Goal: Task Accomplishment & Management: Manage account settings

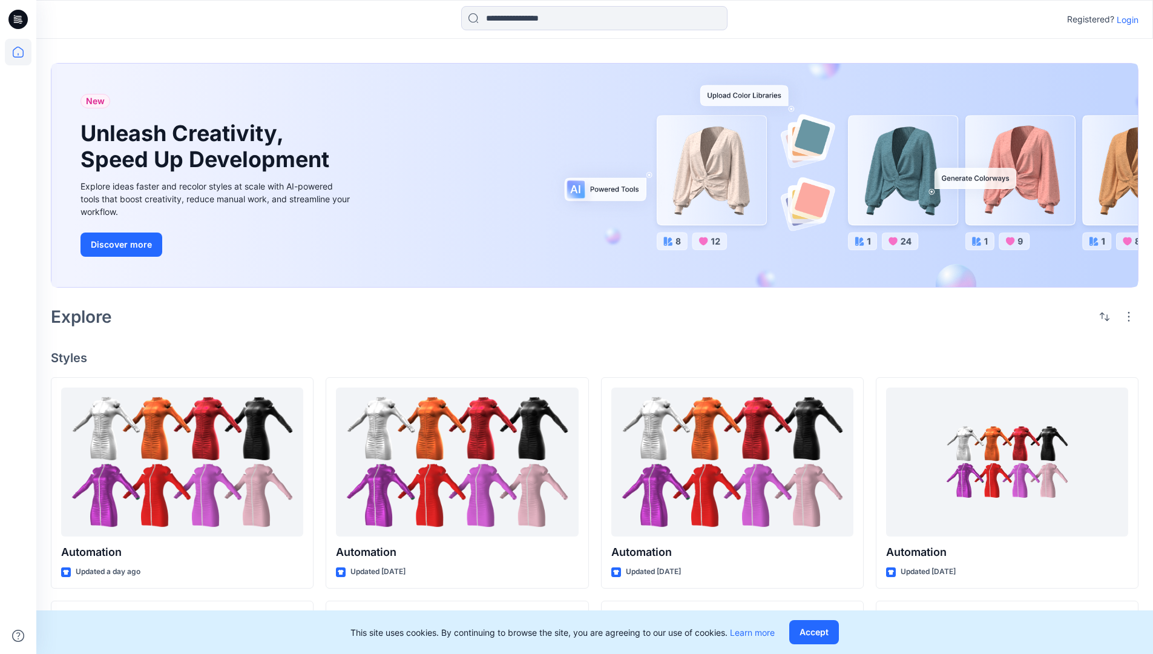
click at [1125, 19] on p "Login" at bounding box center [1128, 19] width 22 height 13
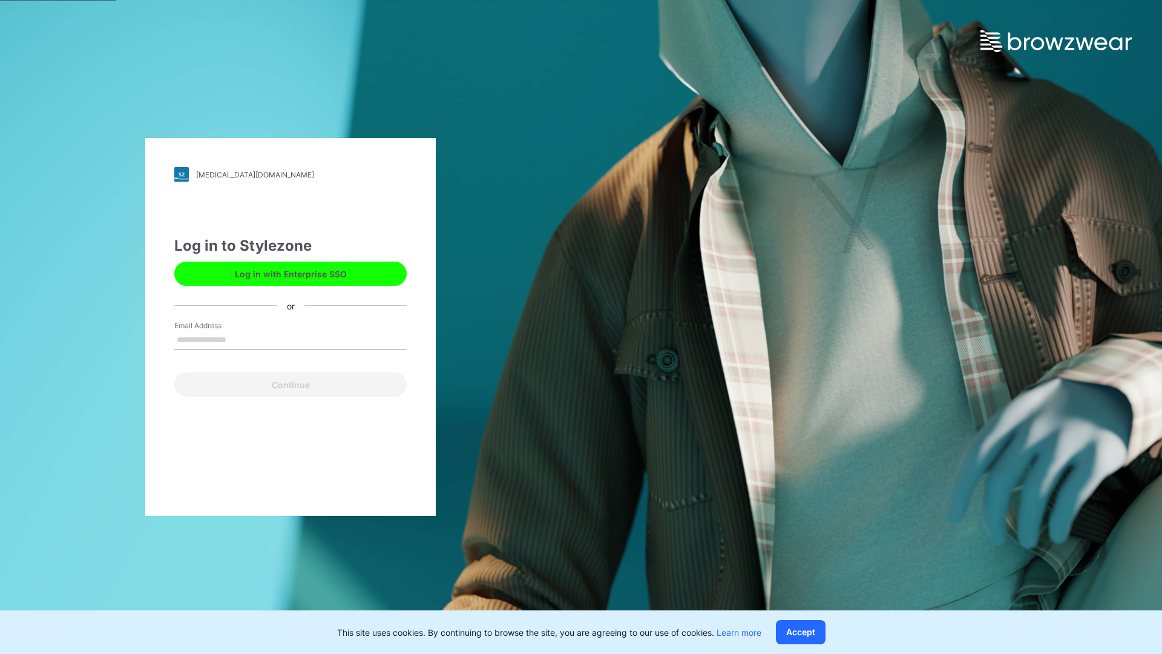
click at [239, 339] on input "Email Address" at bounding box center [290, 340] width 232 height 18
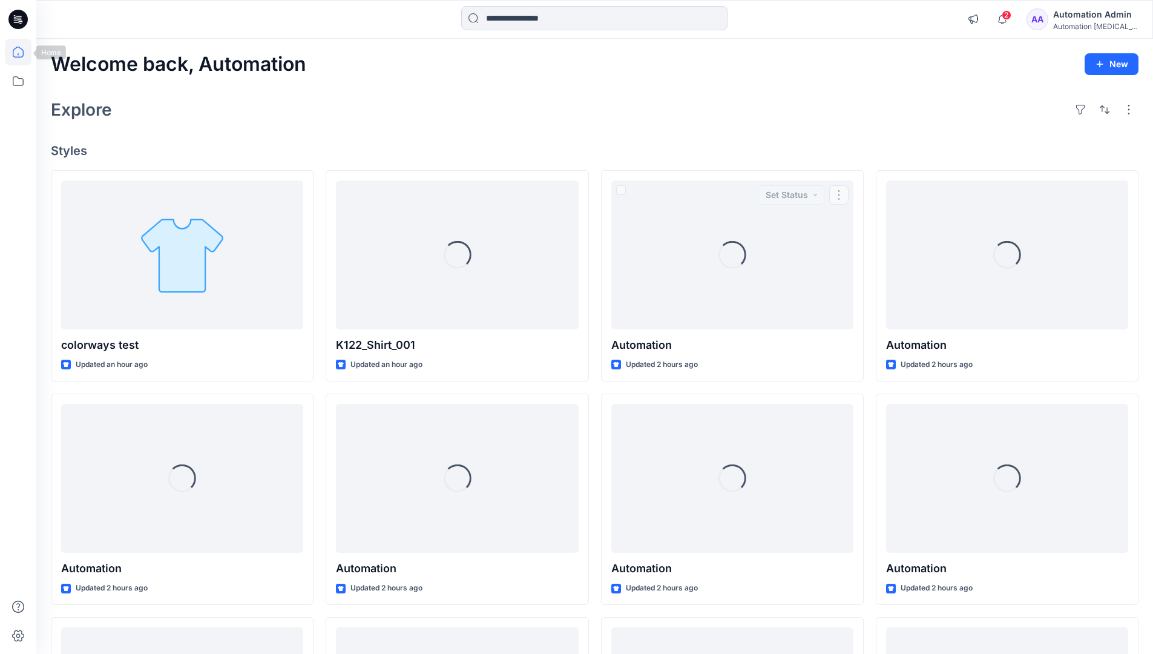
click at [23, 52] on icon at bounding box center [18, 52] width 11 height 11
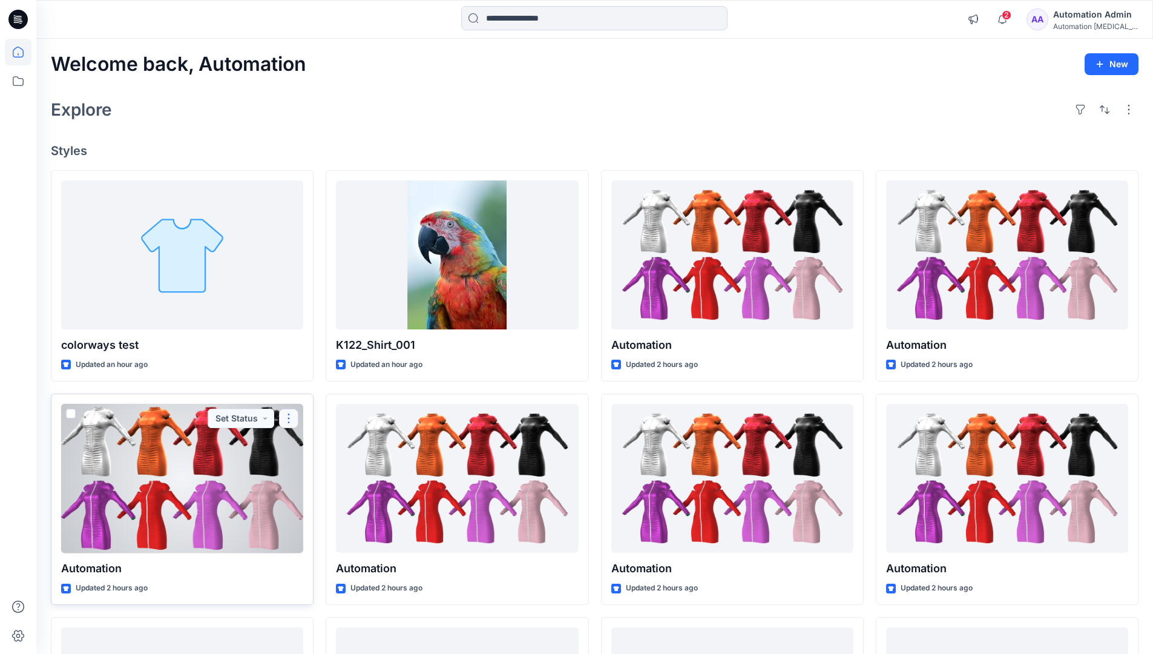
click at [289, 416] on button "button" at bounding box center [288, 418] width 19 height 19
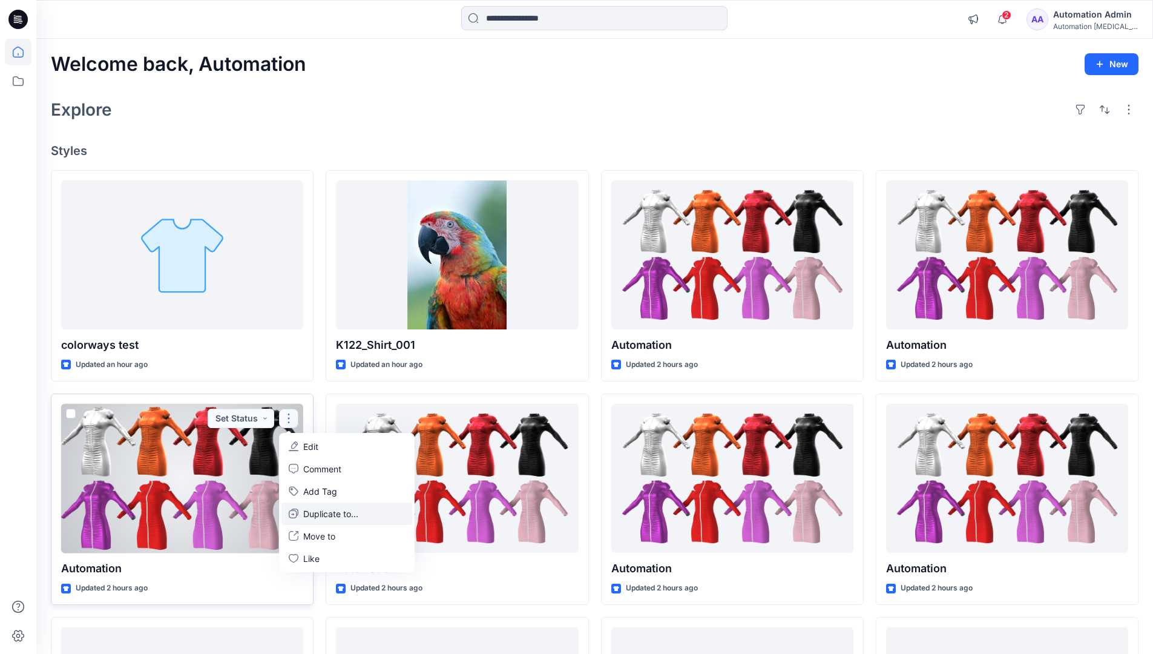
click at [307, 511] on p "Duplicate to..." at bounding box center [330, 513] width 55 height 13
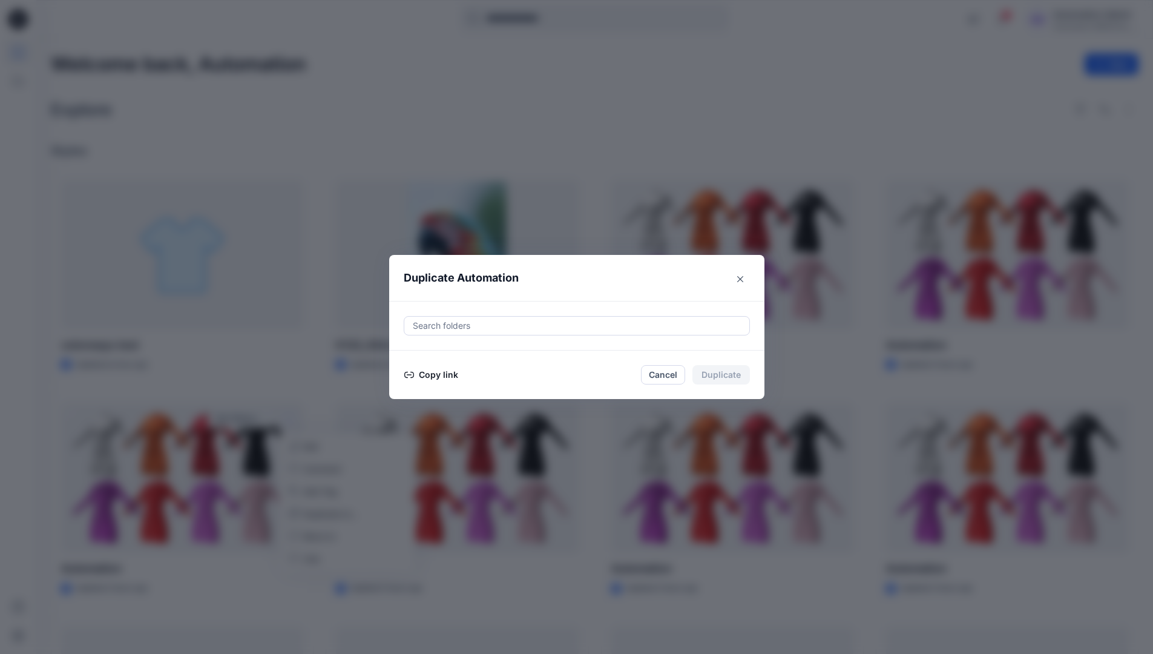
click at [455, 327] on div at bounding box center [577, 325] width 330 height 15
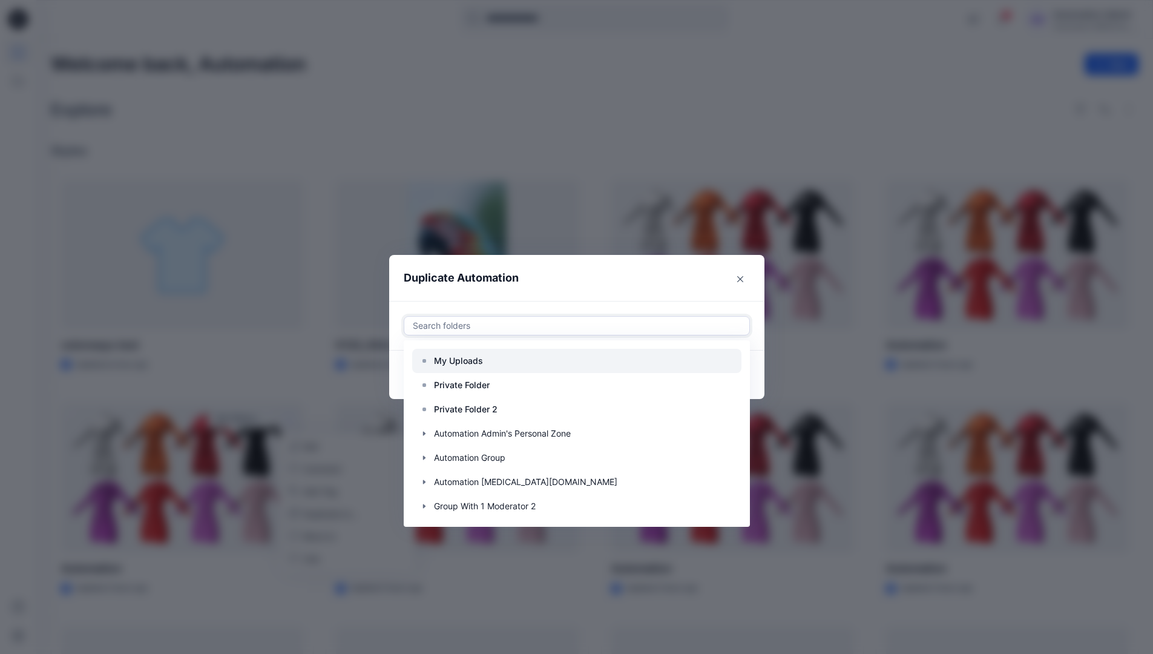
click at [465, 355] on p "My Uploads" at bounding box center [458, 360] width 49 height 15
click at [568, 285] on header "Duplicate Automation" at bounding box center [564, 278] width 351 height 46
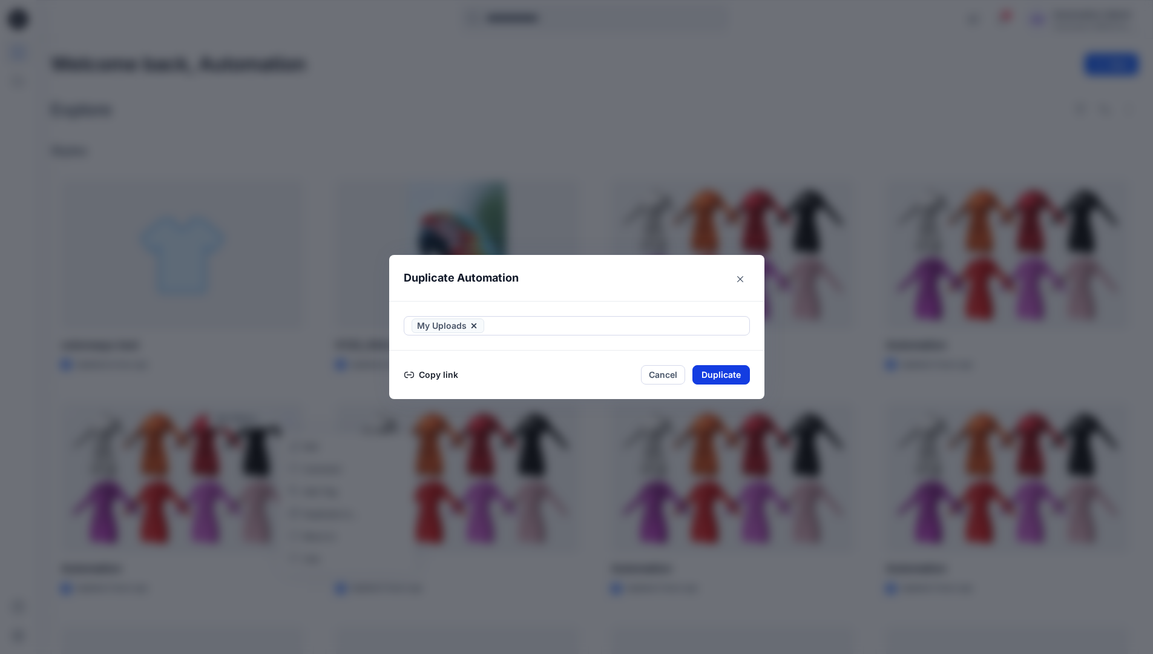
click at [733, 371] on button "Duplicate" at bounding box center [720, 374] width 57 height 19
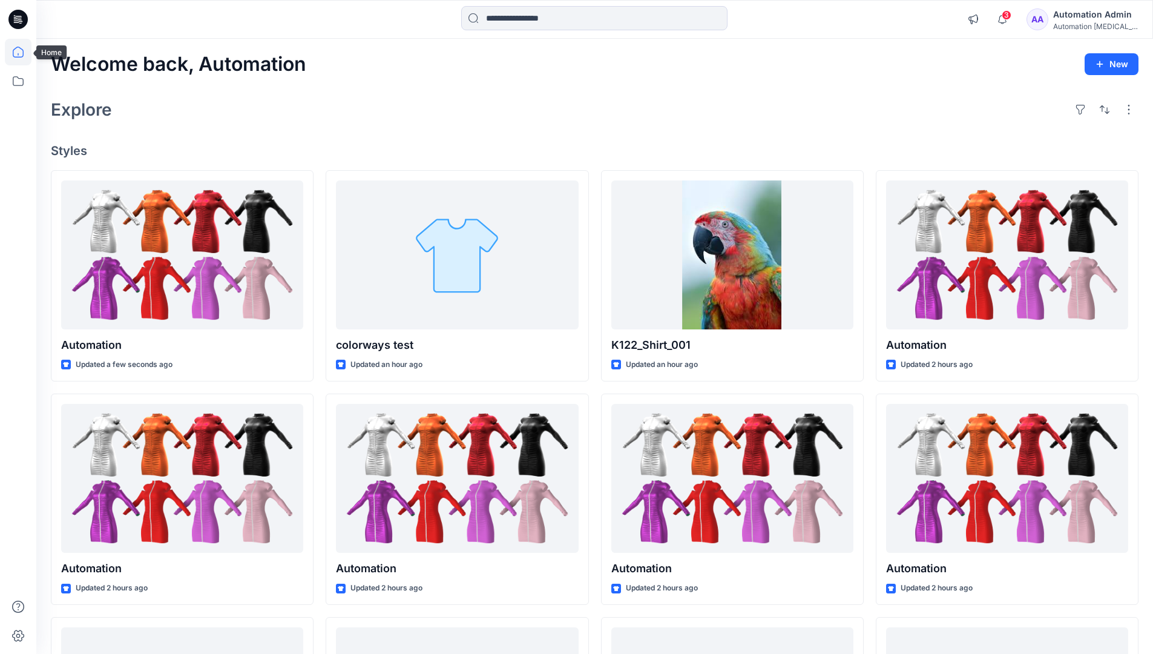
click at [12, 50] on icon at bounding box center [18, 52] width 27 height 27
click at [20, 78] on icon at bounding box center [18, 81] width 27 height 27
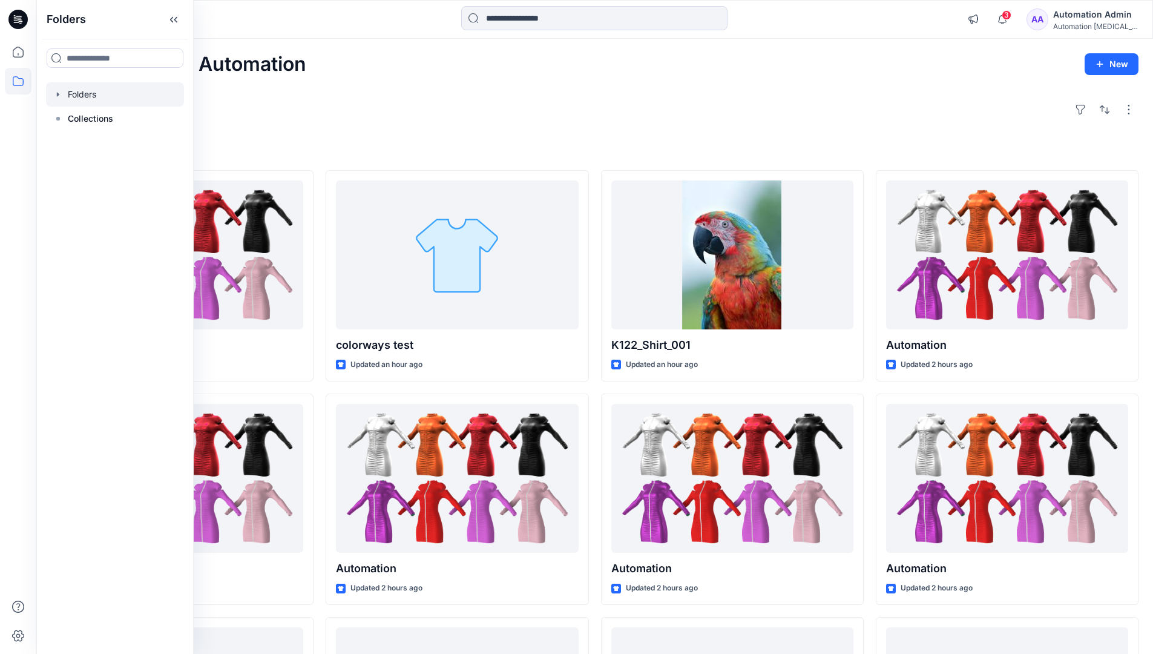
click at [88, 93] on div at bounding box center [115, 94] width 138 height 24
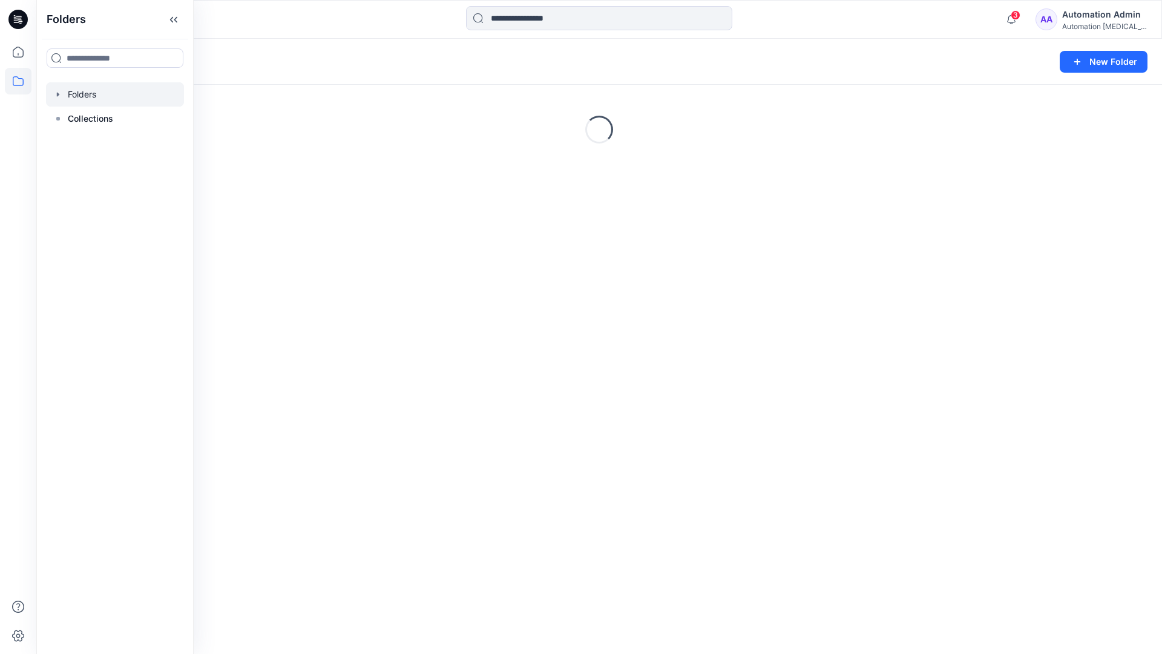
click at [1088, 21] on div "Automation Admin" at bounding box center [1104, 14] width 85 height 15
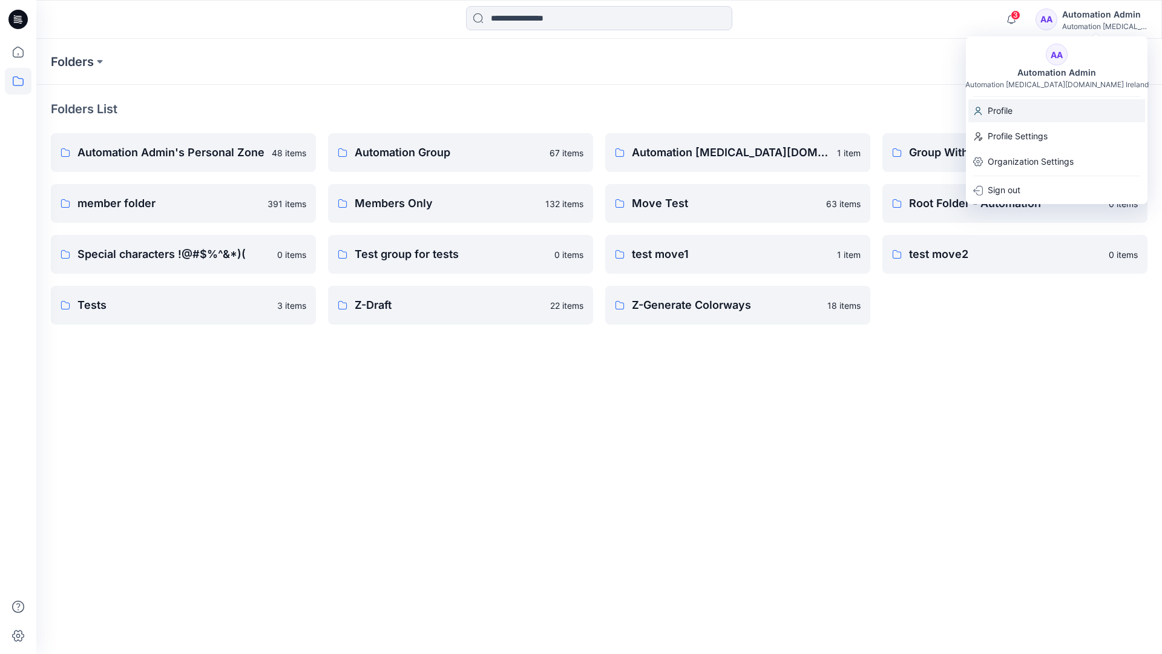
click at [1009, 110] on p "Profile" at bounding box center [1000, 110] width 25 height 23
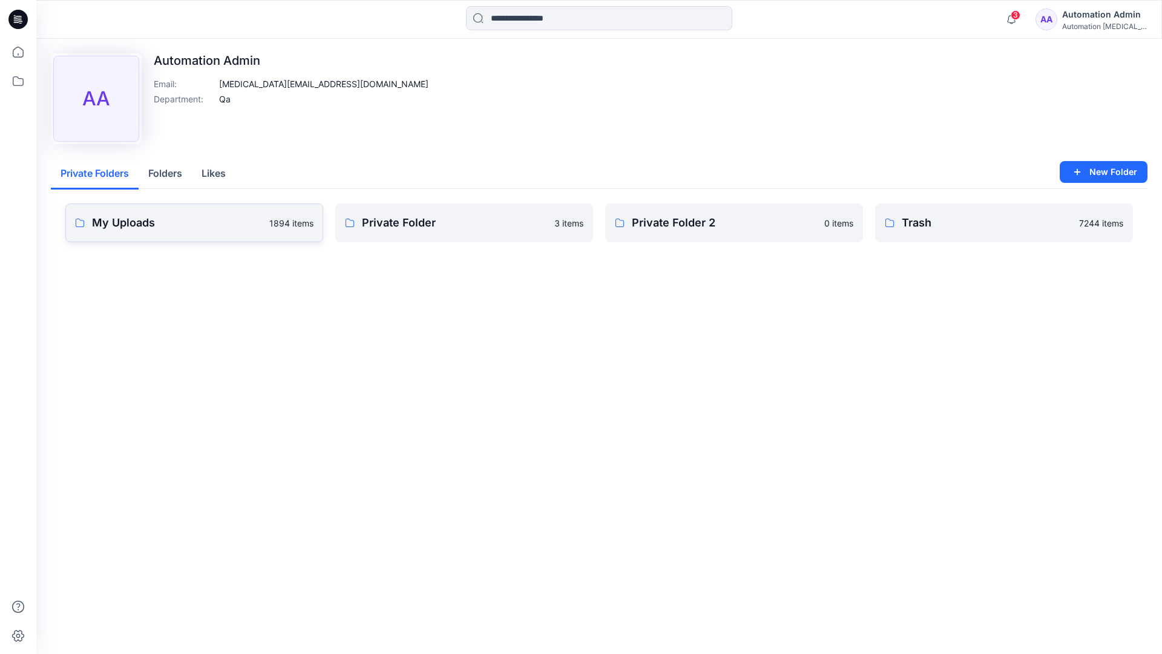
click at [212, 231] on link "My Uploads 1894 items" at bounding box center [194, 222] width 258 height 39
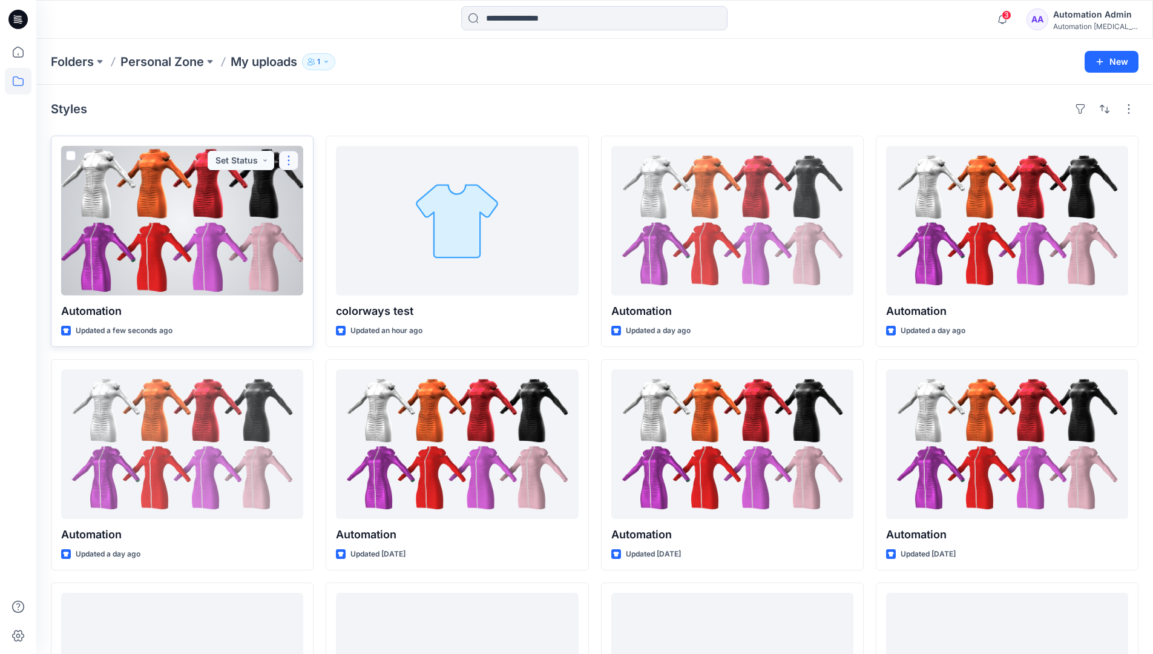
click at [287, 163] on button "button" at bounding box center [288, 160] width 19 height 19
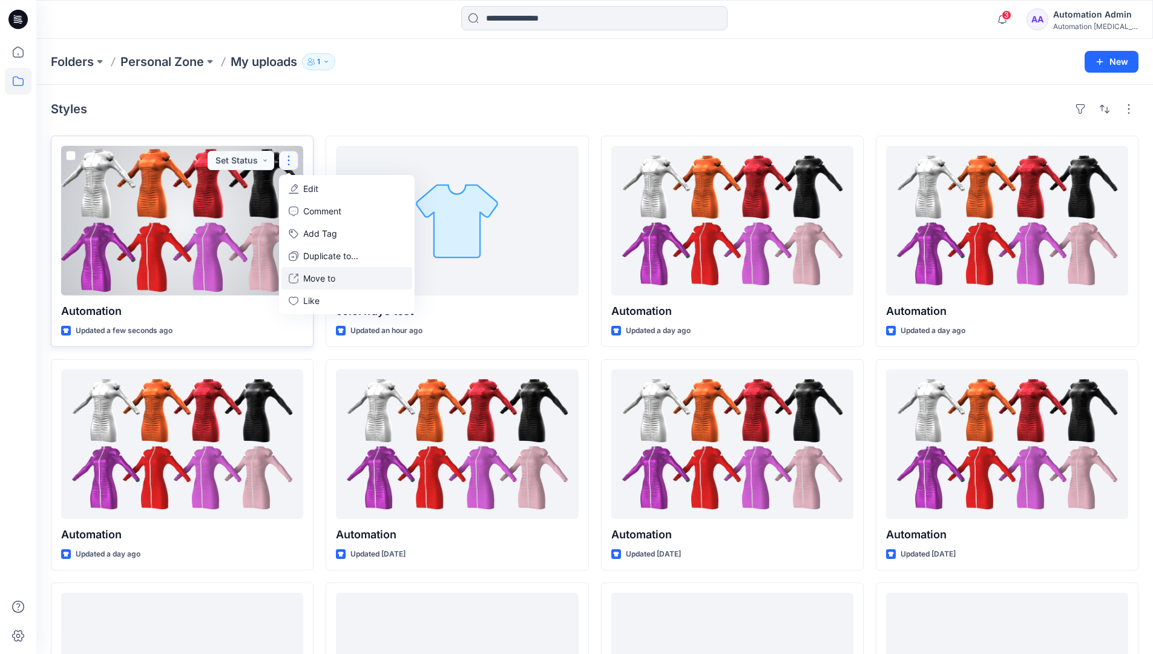
click at [302, 279] on button "Move to" at bounding box center [346, 278] width 131 height 22
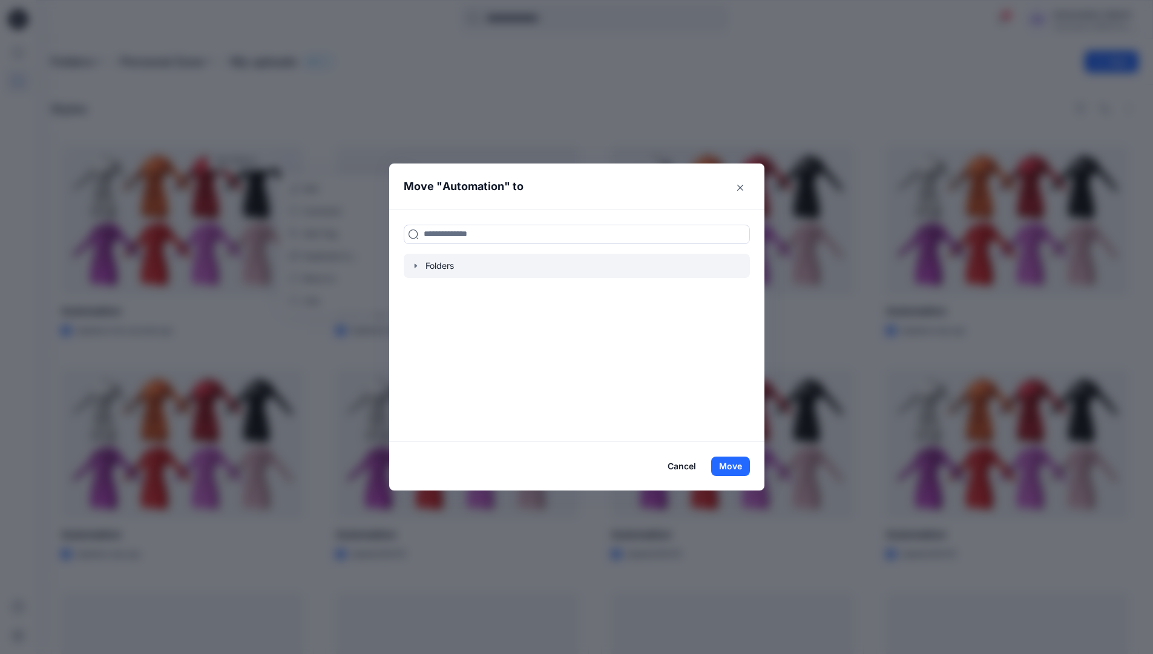
click at [420, 263] on icon "button" at bounding box center [416, 266] width 10 height 10
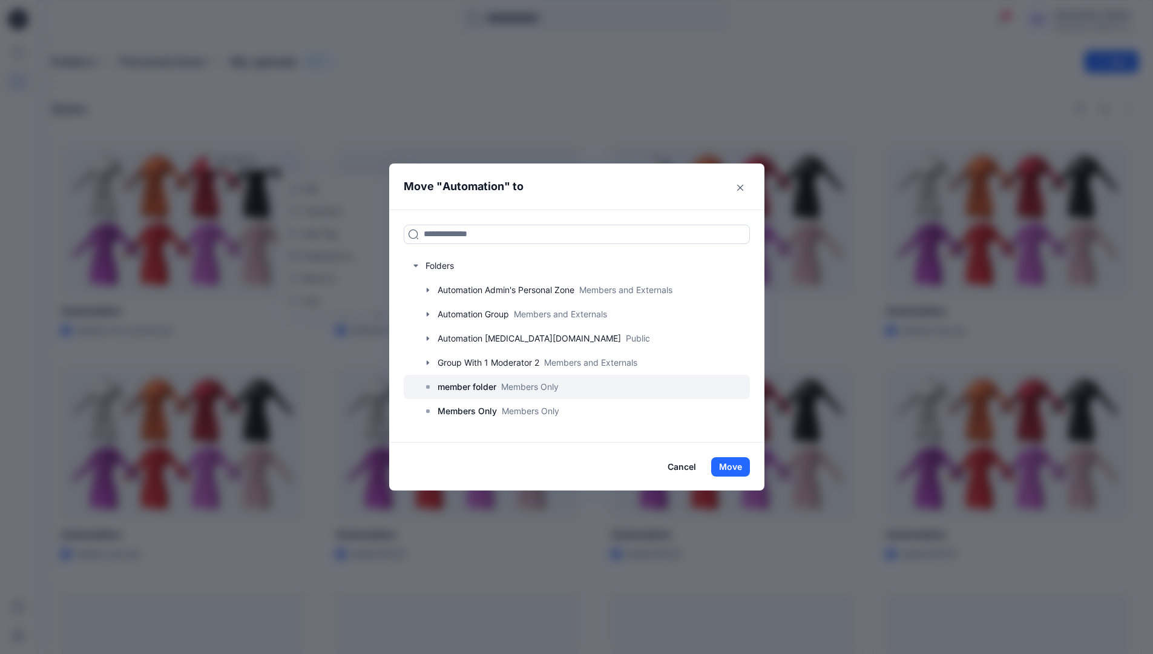
click at [464, 387] on p "member folder" at bounding box center [467, 386] width 59 height 15
click at [740, 465] on button "Move" at bounding box center [730, 466] width 39 height 19
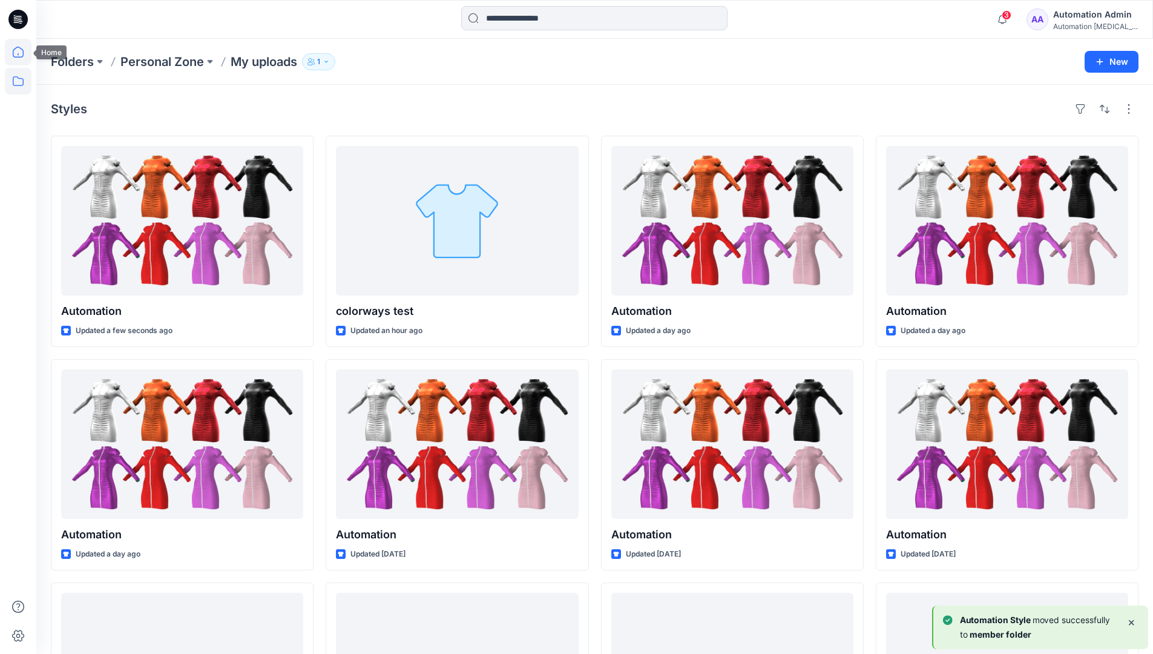
click at [19, 55] on icon at bounding box center [18, 52] width 27 height 27
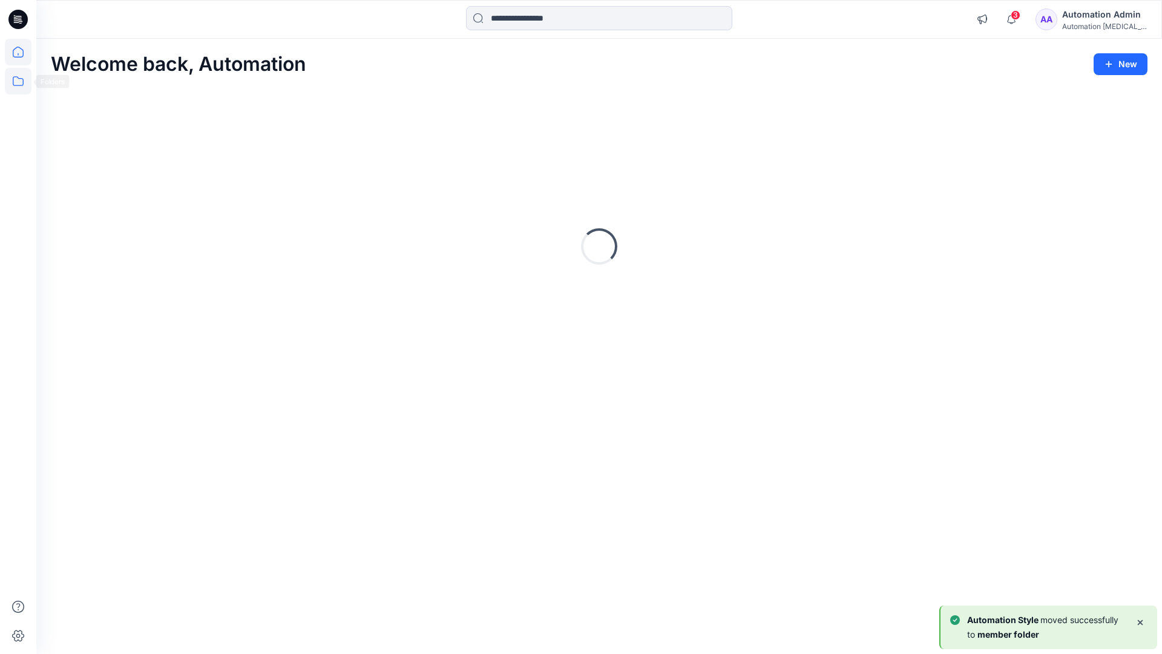
click at [19, 79] on icon at bounding box center [18, 81] width 11 height 10
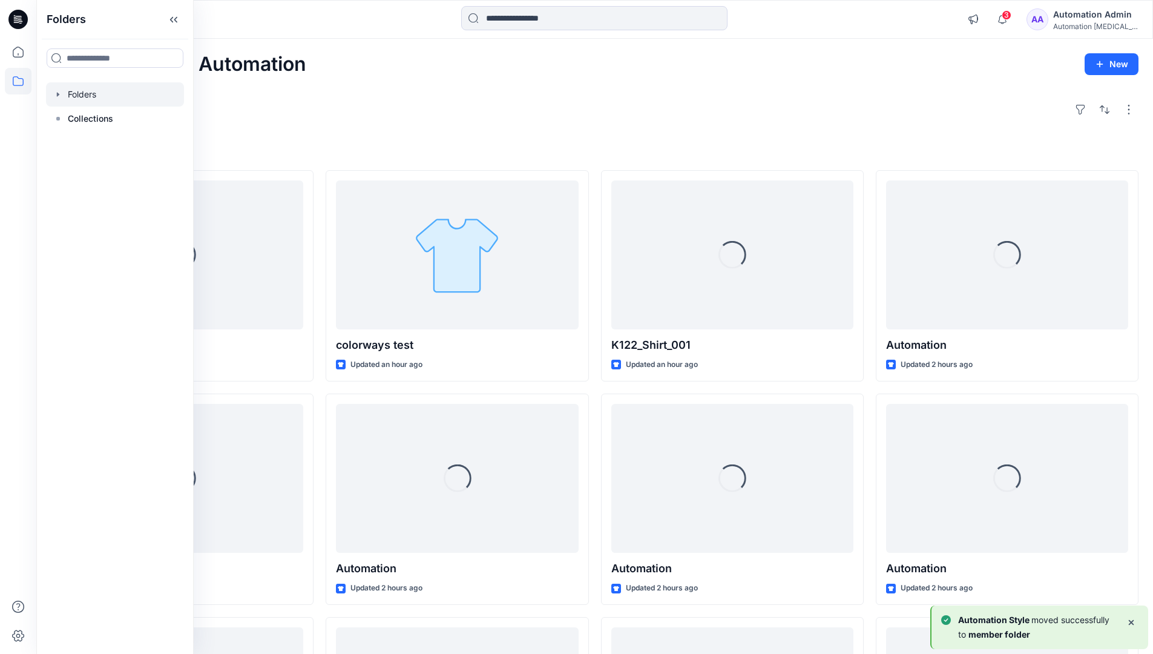
click at [88, 93] on div at bounding box center [115, 94] width 138 height 24
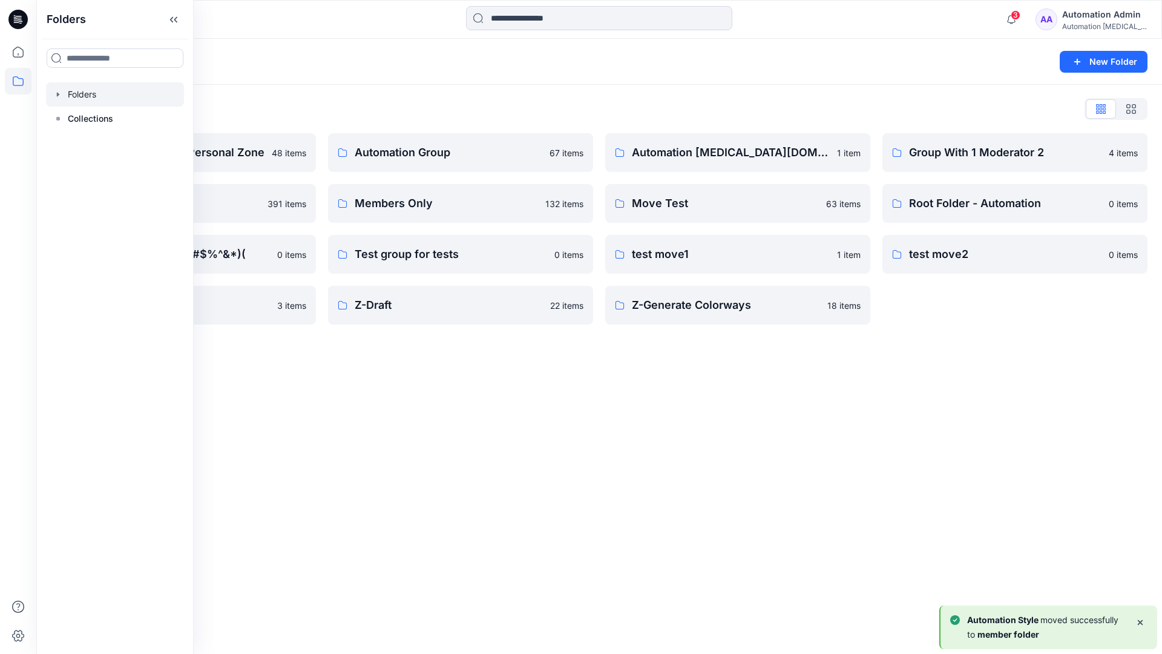
click at [485, 384] on div "Folders New Folder Folders List Automation Admin's Personal Zone 48 items membe…" at bounding box center [599, 346] width 1126 height 615
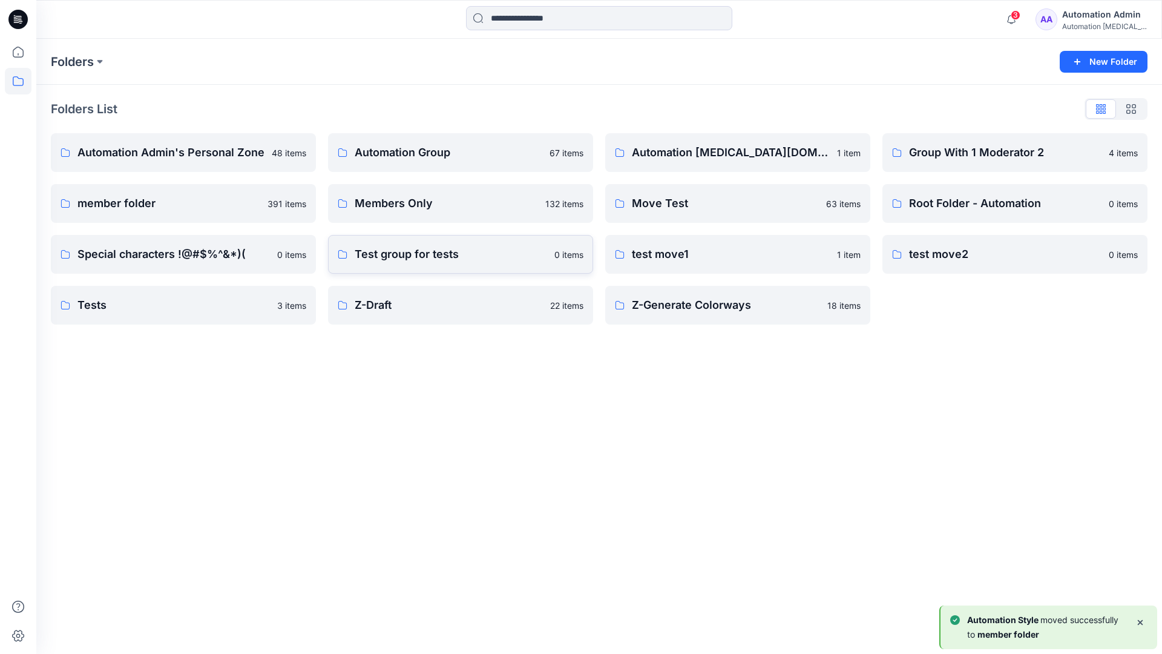
click at [448, 258] on p "Test group for tests" at bounding box center [451, 254] width 192 height 17
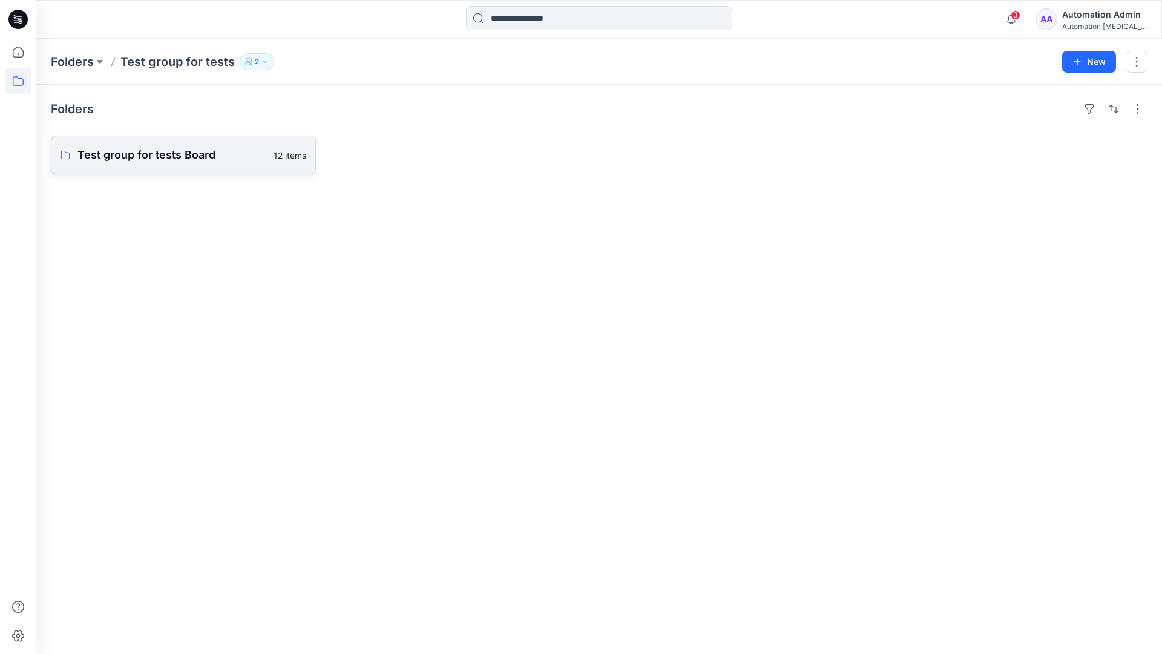
click at [208, 165] on link "Test group for tests Board 12 items" at bounding box center [183, 155] width 265 height 39
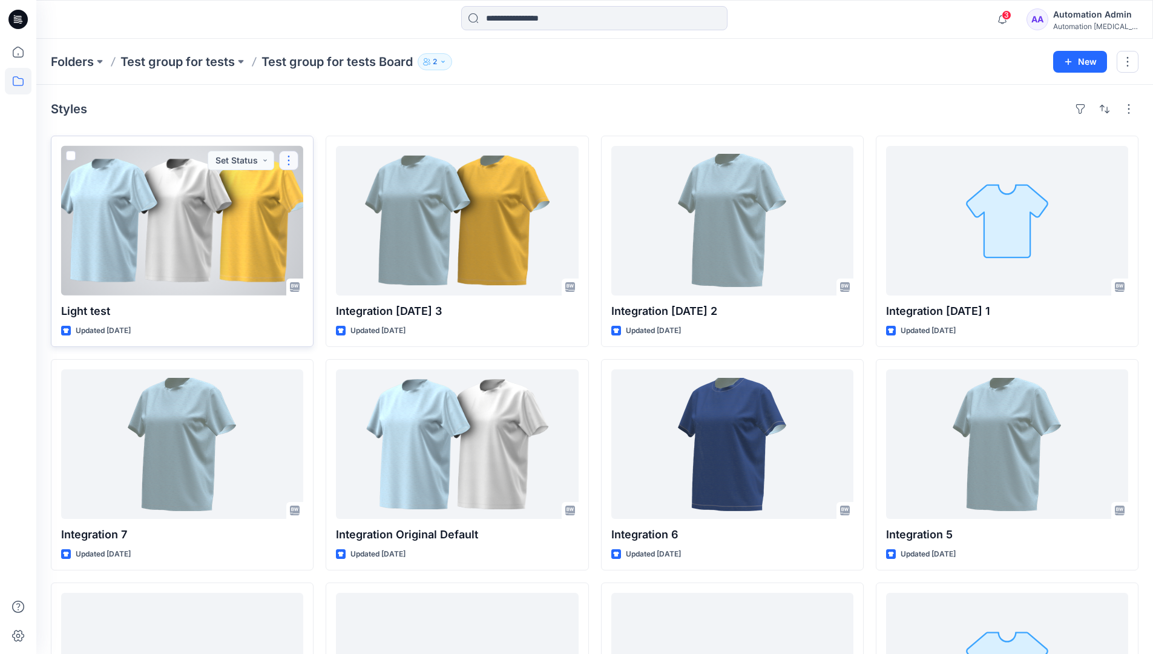
click at [292, 160] on button "button" at bounding box center [288, 160] width 19 height 19
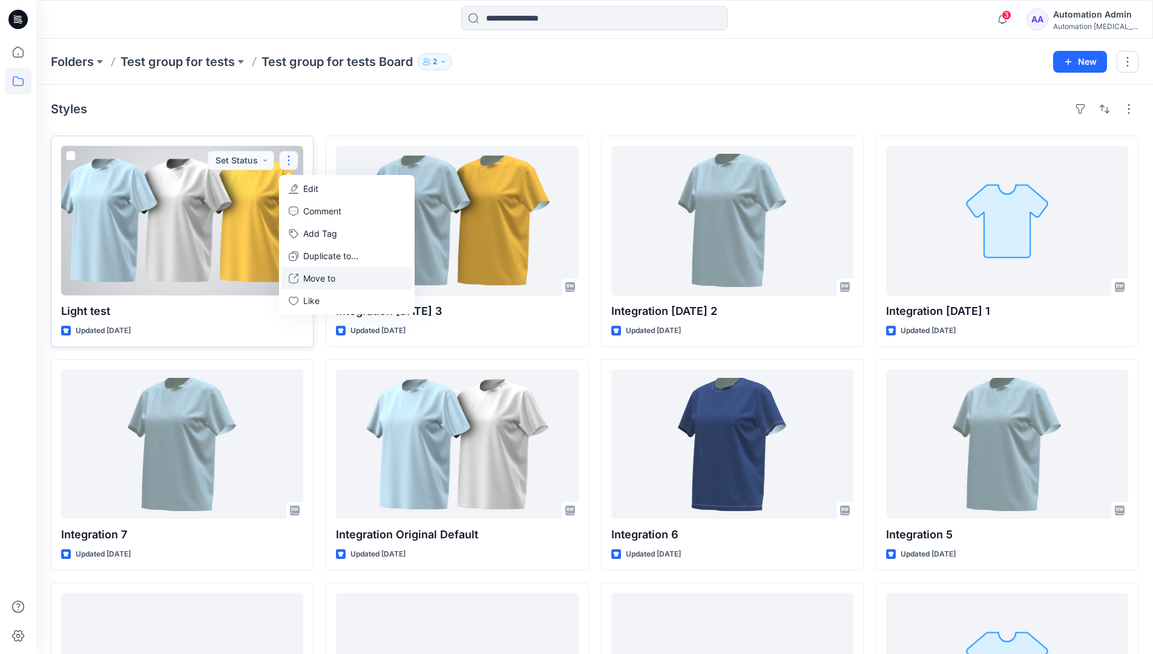
click at [318, 274] on p "Move to" at bounding box center [319, 278] width 32 height 13
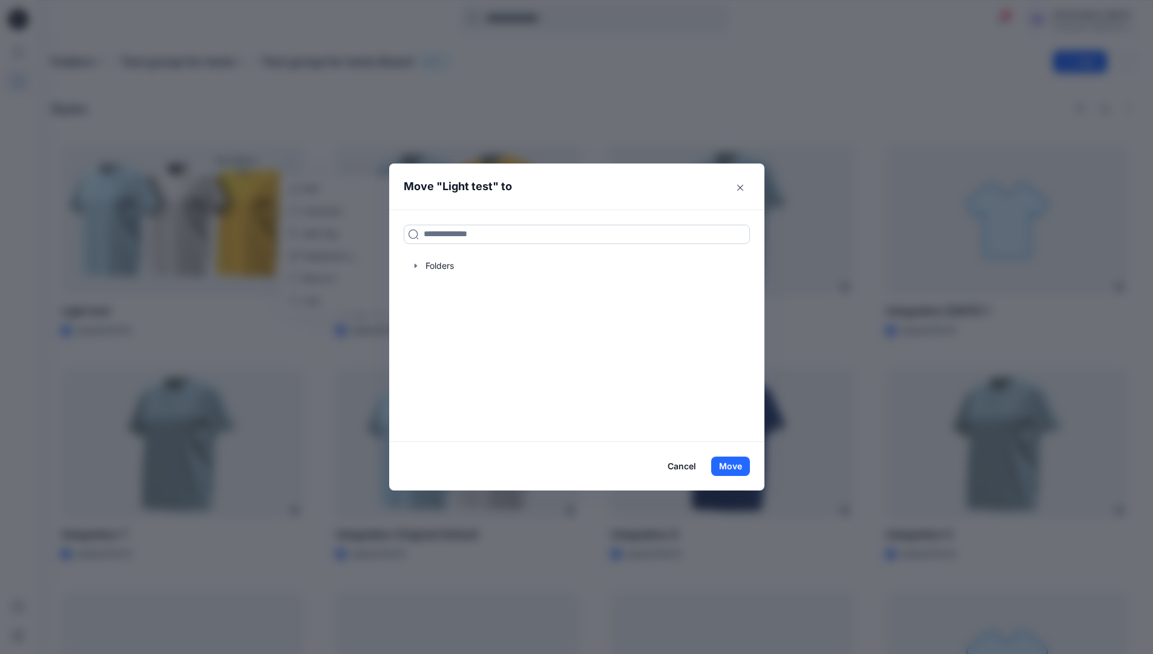
click at [447, 238] on input at bounding box center [577, 234] width 346 height 19
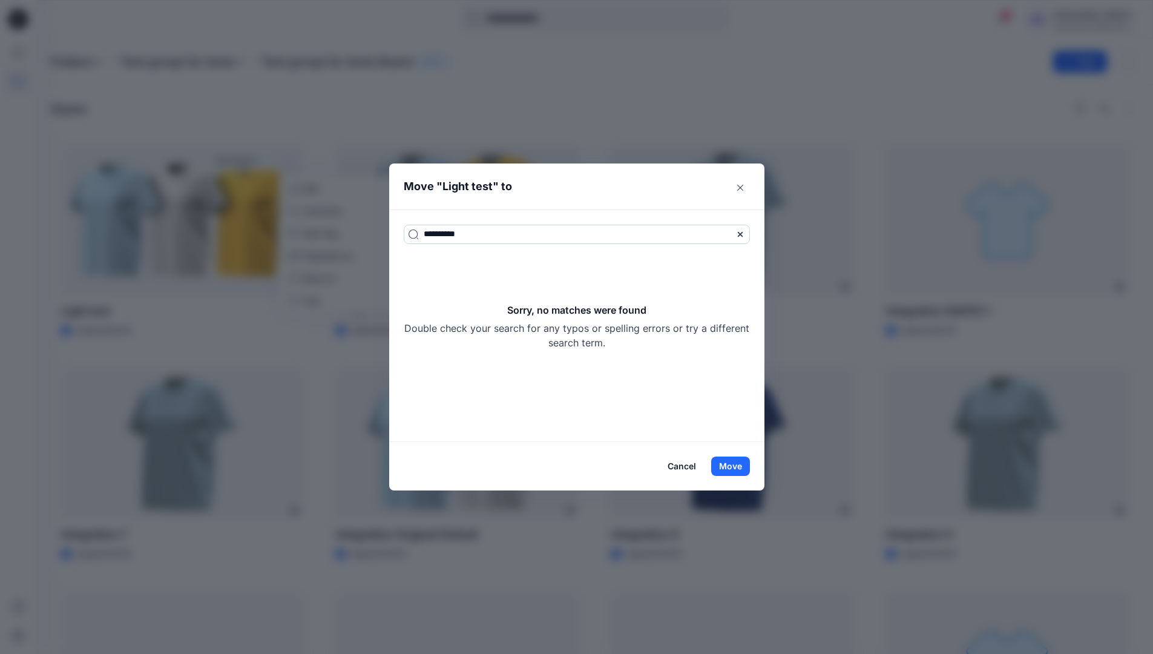
type input "**********"
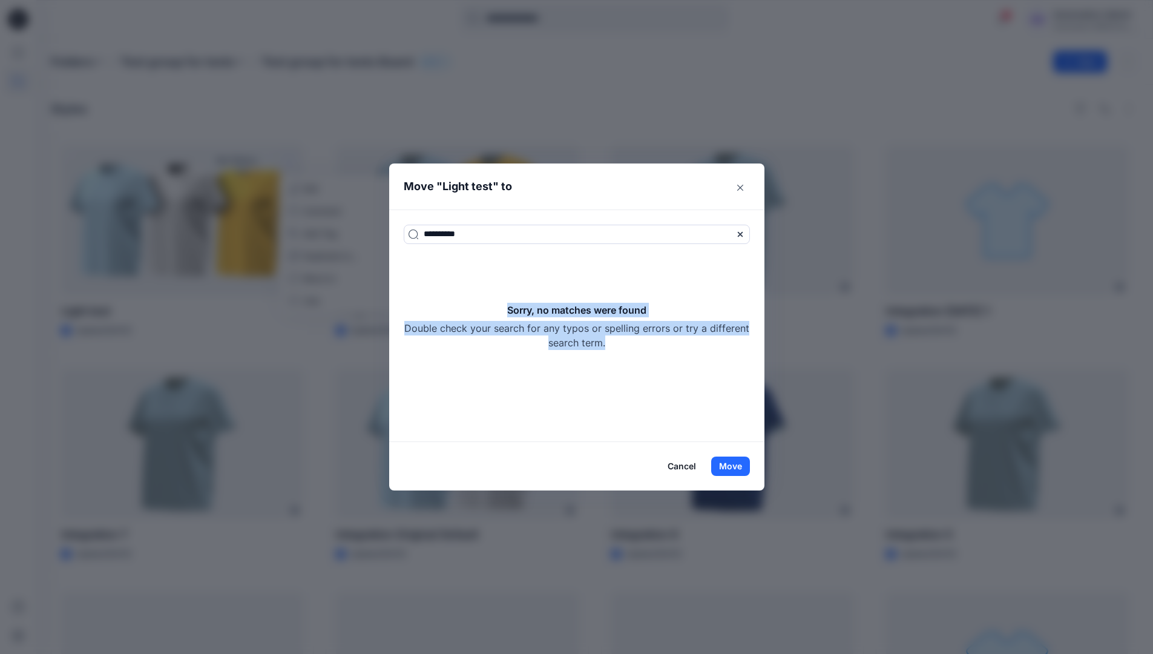
drag, startPoint x: 447, startPoint y: 238, endPoint x: 655, endPoint y: 338, distance: 231.5
click at [655, 338] on div "Sorry, no matches were found Double check your search for any typos or spelling…" at bounding box center [577, 326] width 346 height 47
click at [742, 460] on button "Move" at bounding box center [730, 465] width 39 height 19
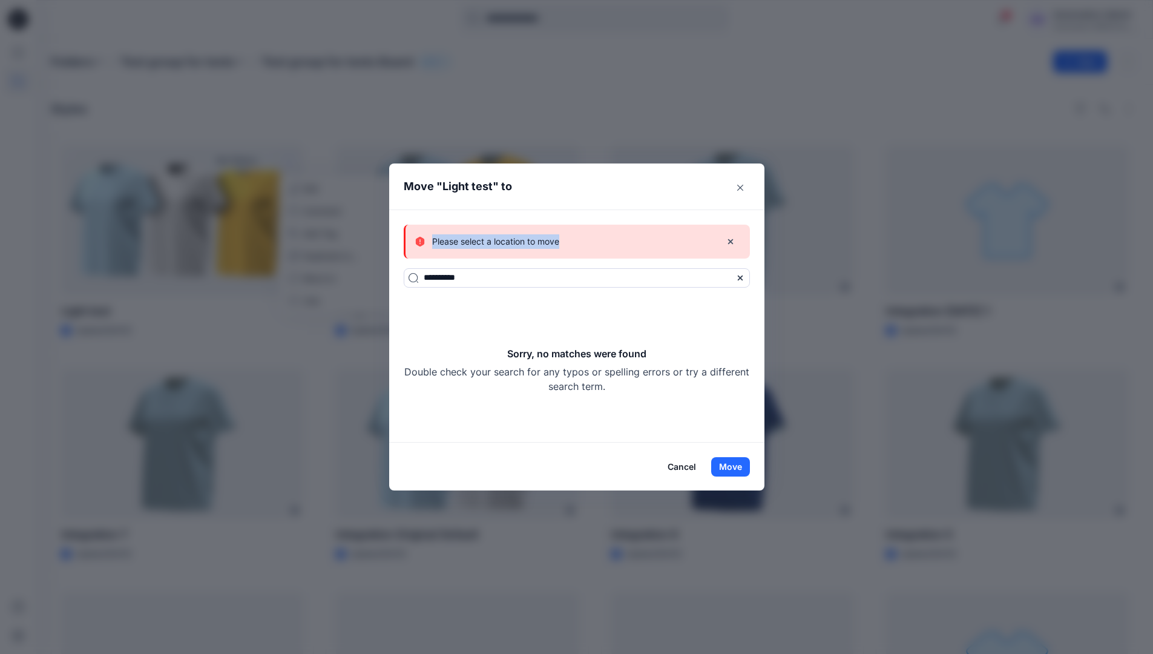
drag, startPoint x: 742, startPoint y: 460, endPoint x: 571, endPoint y: 241, distance: 277.6
click at [571, 241] on div "Please select a location to move" at bounding box center [563, 241] width 296 height 15
click at [681, 465] on button "Cancel" at bounding box center [682, 466] width 44 height 19
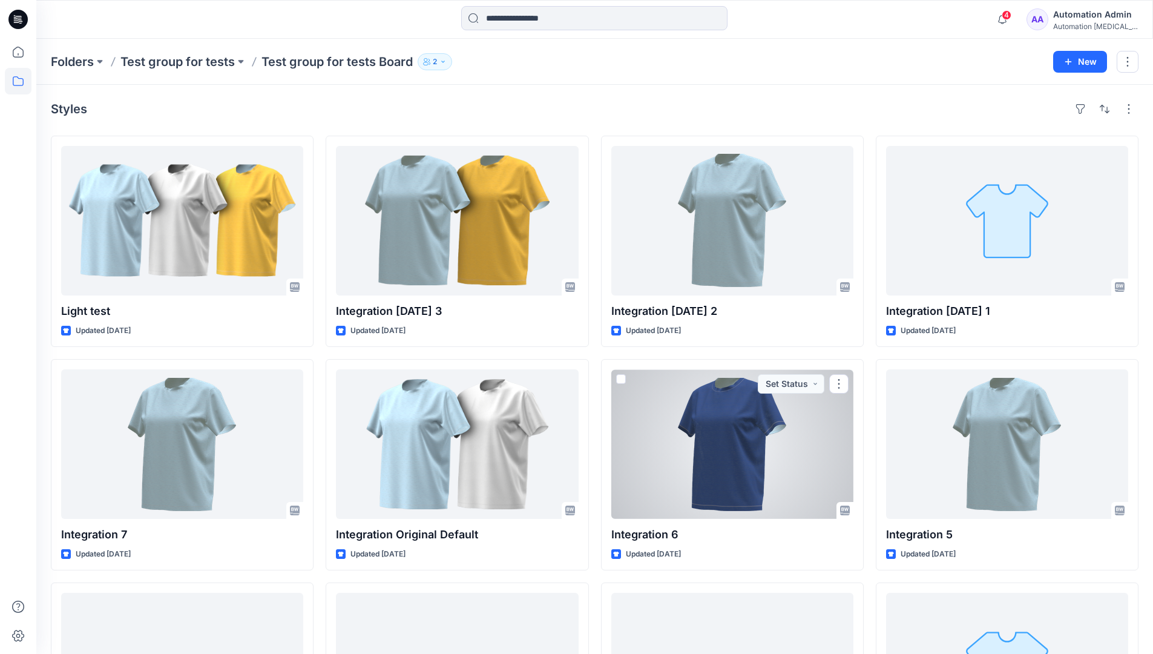
click at [1088, 16] on div "Automation Admin" at bounding box center [1095, 14] width 85 height 15
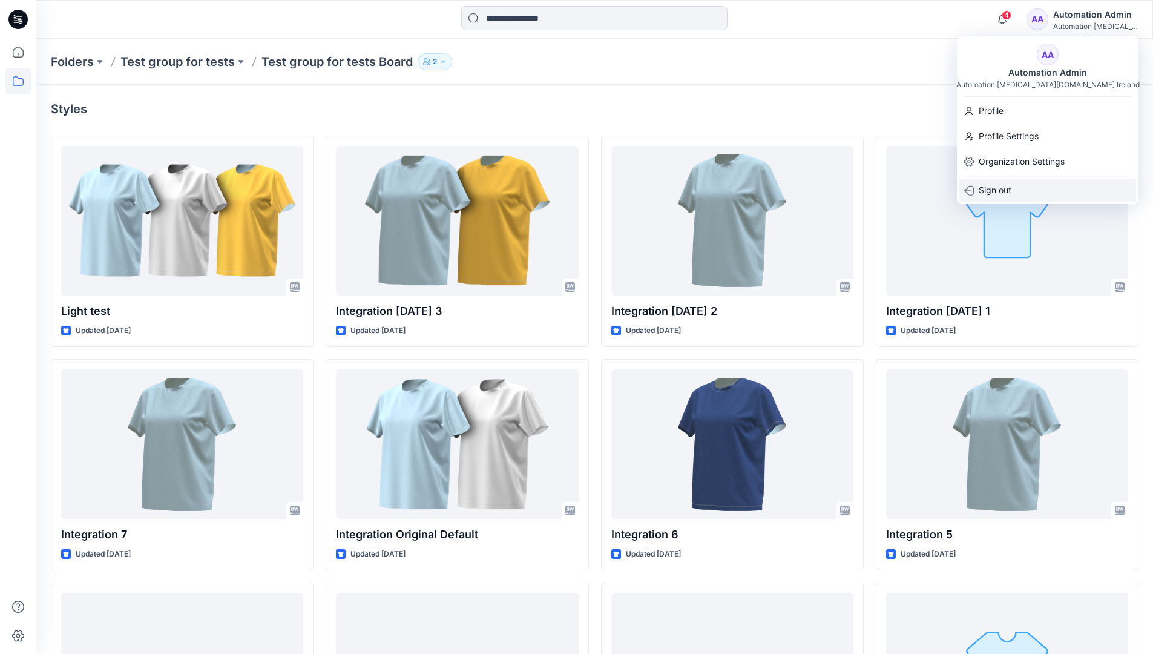
click at [989, 193] on p "Sign out" at bounding box center [995, 190] width 33 height 23
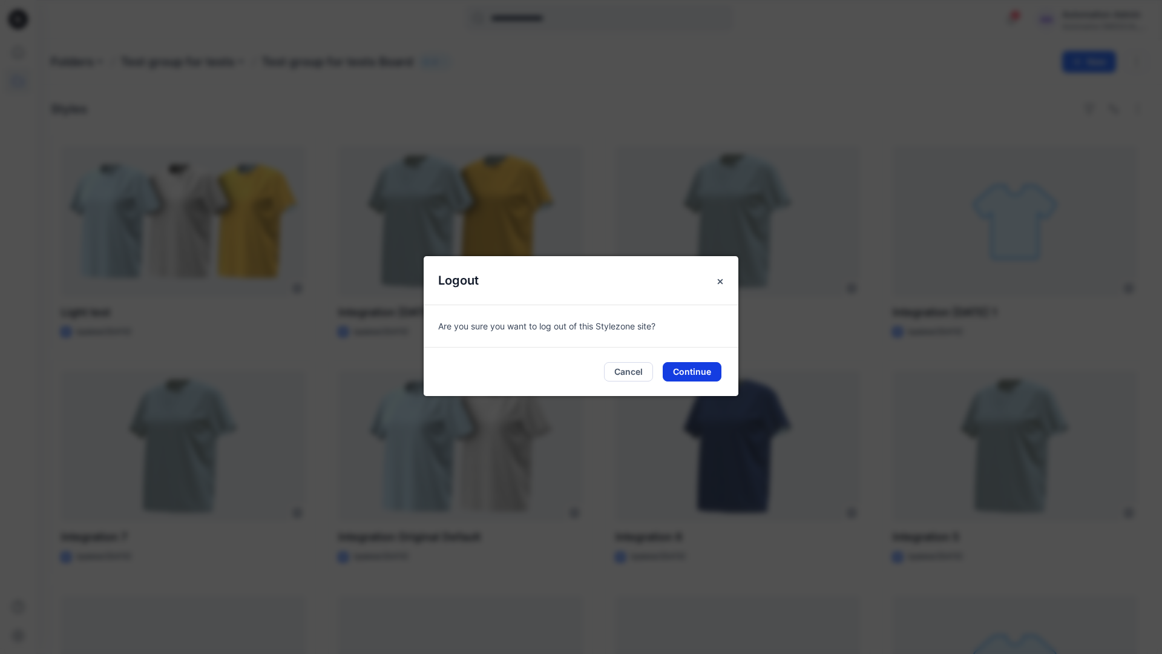
click at [706, 374] on button "Continue" at bounding box center [692, 371] width 59 height 19
